Goal: Task Accomplishment & Management: Complete application form

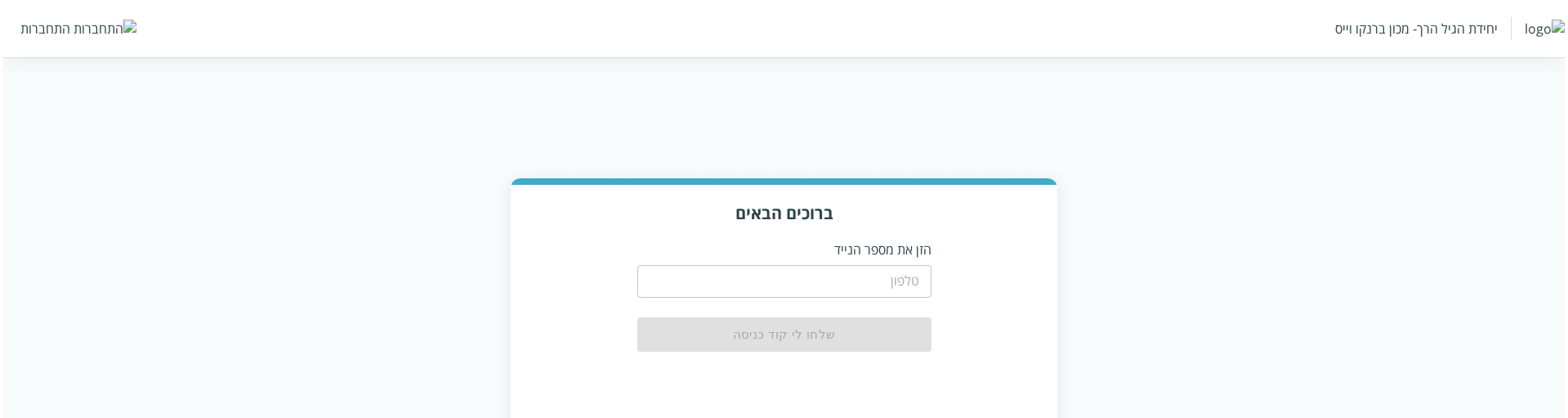
scroll to position [137, 0]
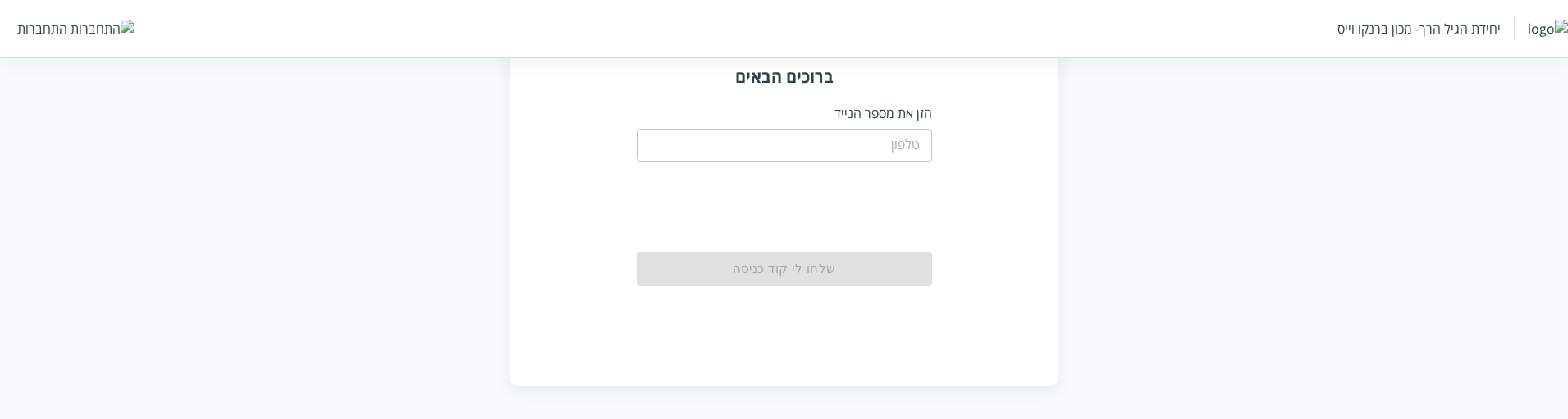
click at [916, 140] on input "tel" at bounding box center [784, 145] width 295 height 33
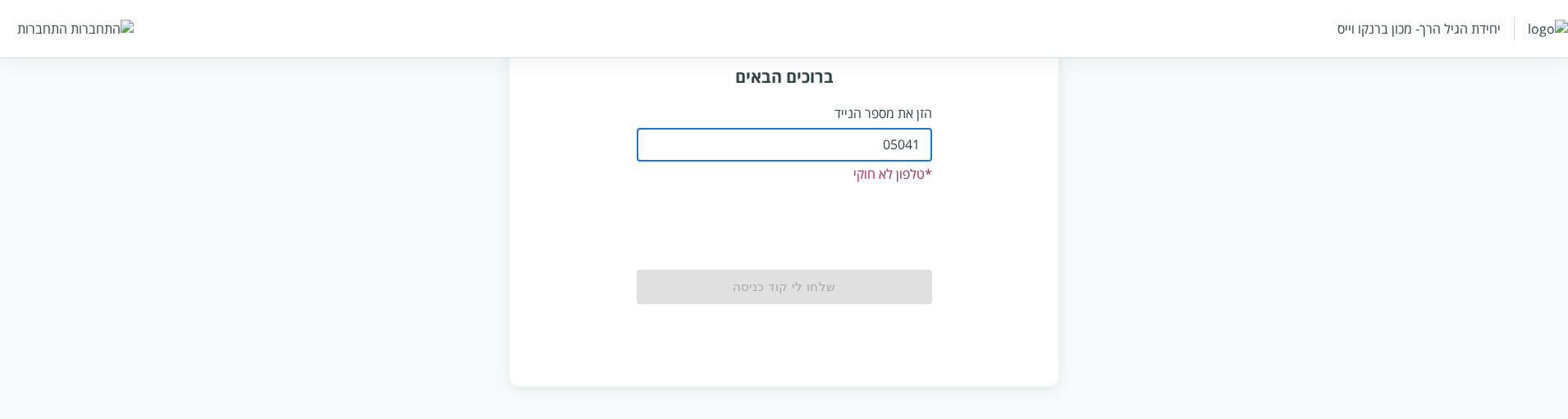
type input "0504199999"
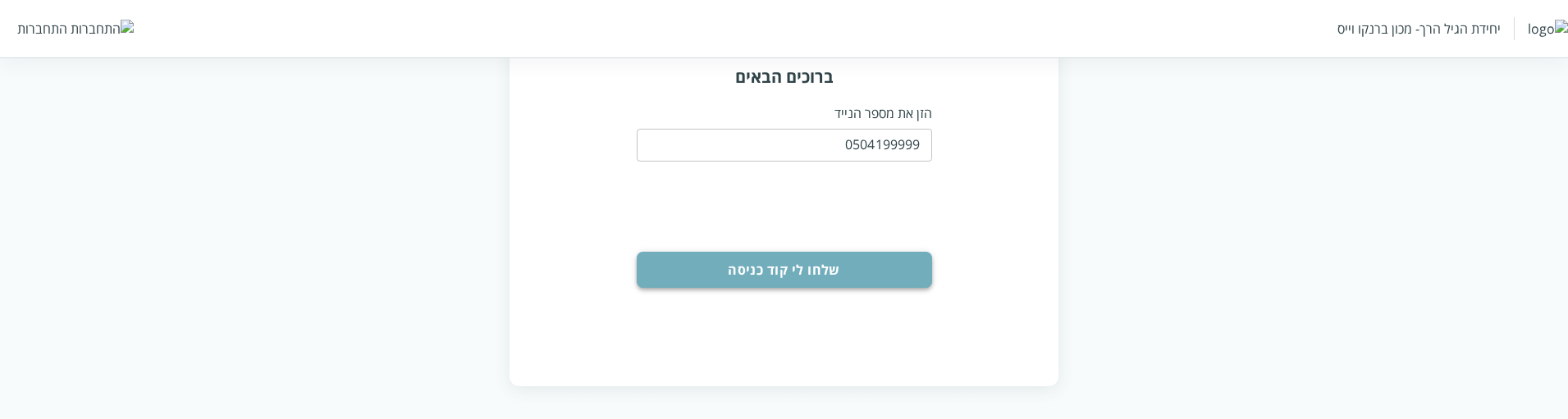
click at [887, 261] on button "שלחו לי קוד כניסה" at bounding box center [784, 269] width 295 height 36
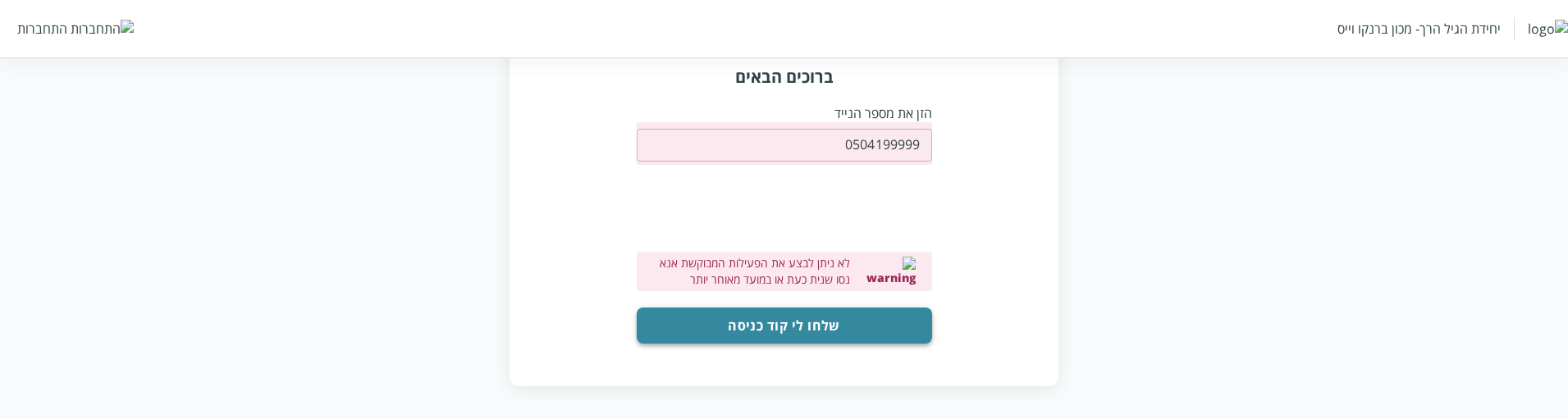
click at [892, 322] on button "שלחו לי קוד כניסה" at bounding box center [784, 325] width 295 height 36
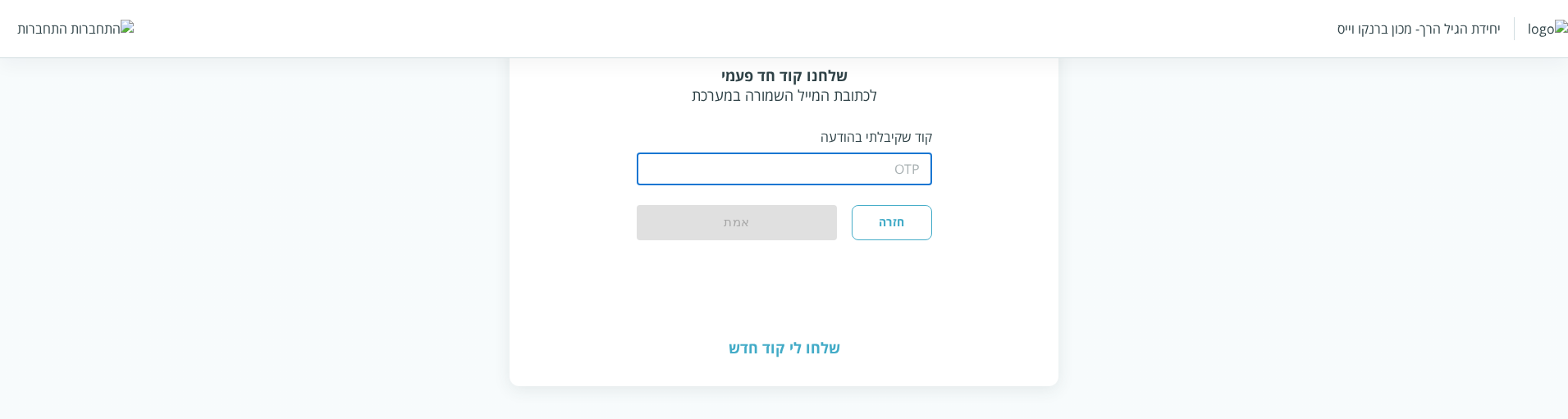
click at [875, 168] on input "string" at bounding box center [784, 169] width 295 height 33
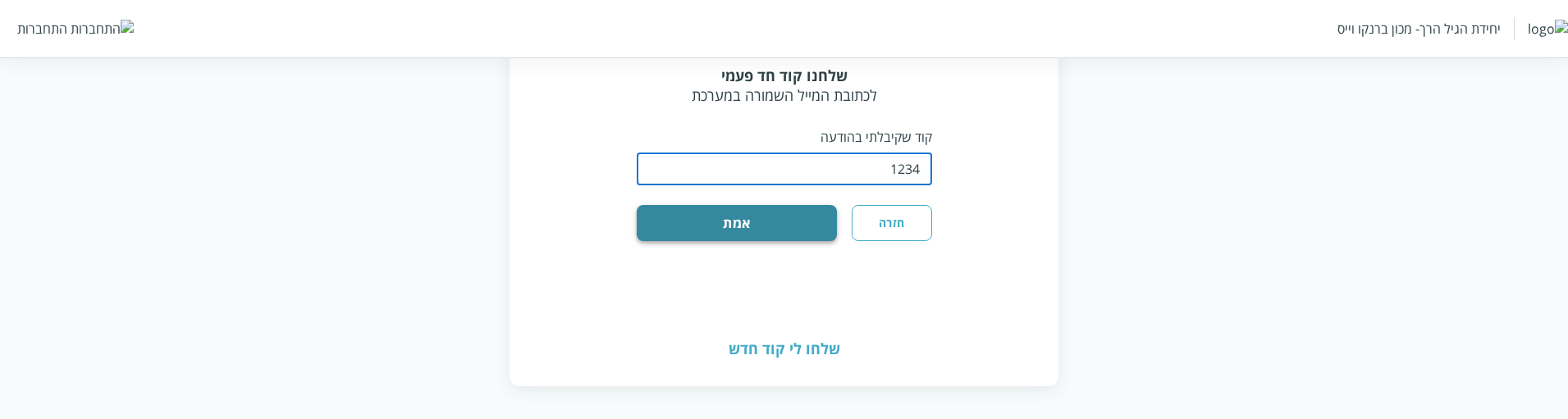
type input "1234"
click at [796, 223] on button "אמת" at bounding box center [737, 223] width 201 height 36
